Goal: Check status

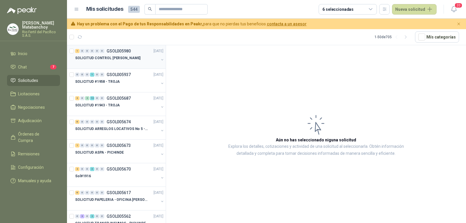
click at [109, 59] on p "SOLICITUD CONTROL [PERSON_NAME]" at bounding box center [107, 58] width 65 height 6
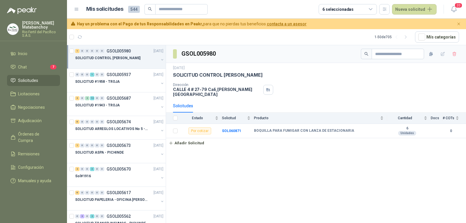
click at [205, 90] on p "[STREET_ADDRESS][PERSON_NAME]" at bounding box center [217, 92] width 88 height 10
copy div "[STREET_ADDRESS][PERSON_NAME]"
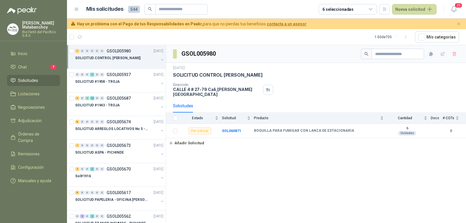
click at [229, 149] on div "GSOL005980 [DATE] SOLICITUD CONTROL ROYA - PICHINDE Dirección [STREET_ADDRESS][…" at bounding box center [316, 135] width 300 height 180
